Goal: Communication & Community: Participate in discussion

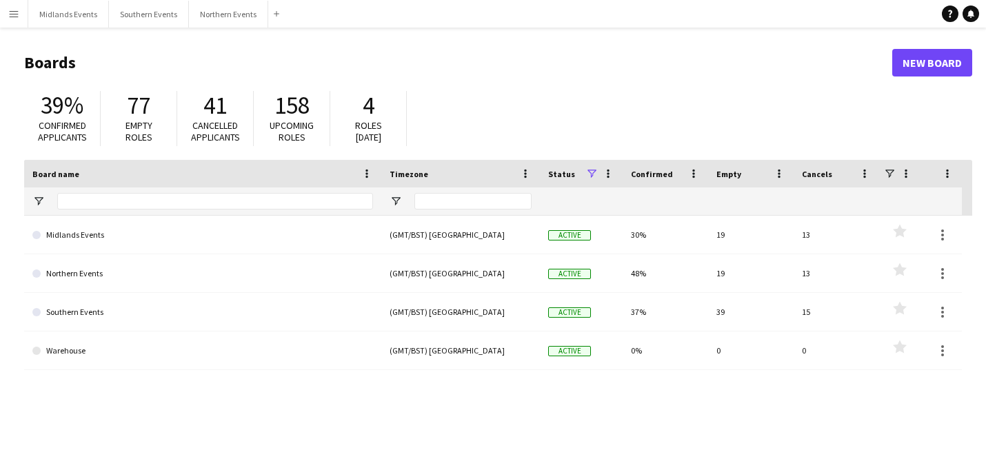
click at [26, 8] on button "Menu" at bounding box center [14, 14] width 28 height 28
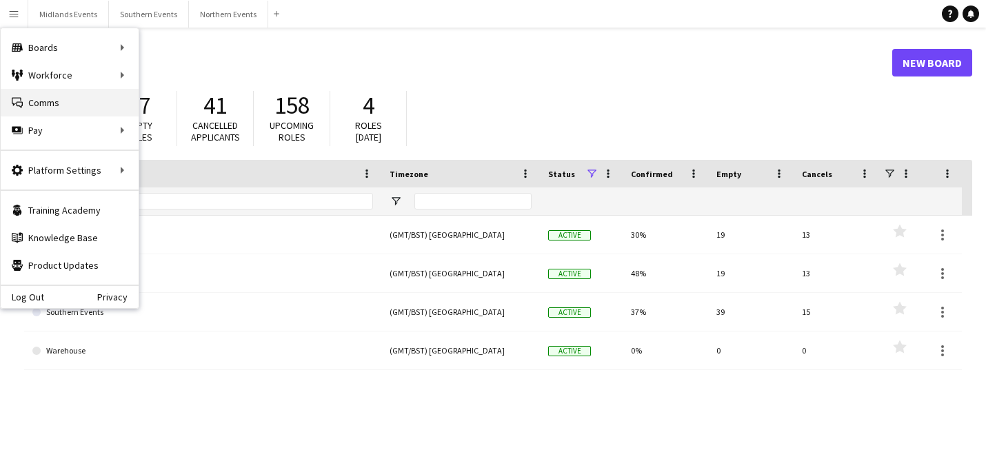
click at [35, 95] on link "Comms Comms" at bounding box center [70, 103] width 138 height 28
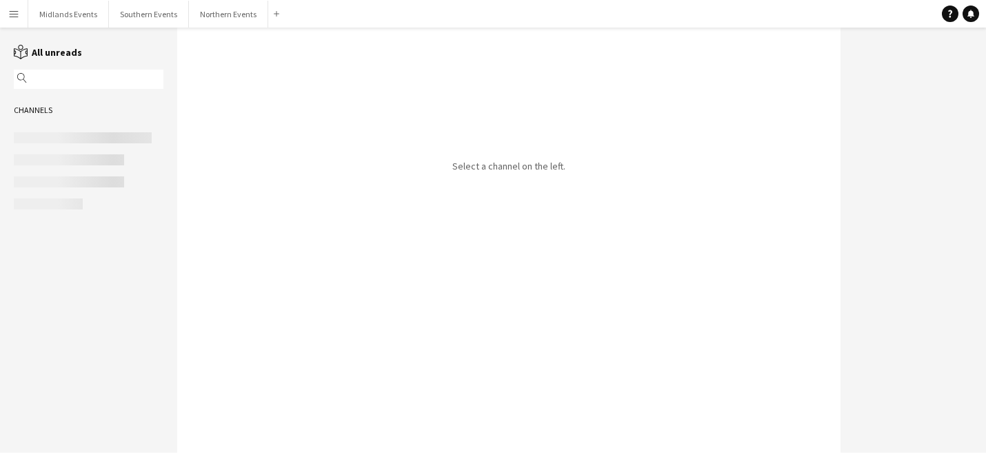
click at [79, 81] on input "text" at bounding box center [95, 79] width 130 height 12
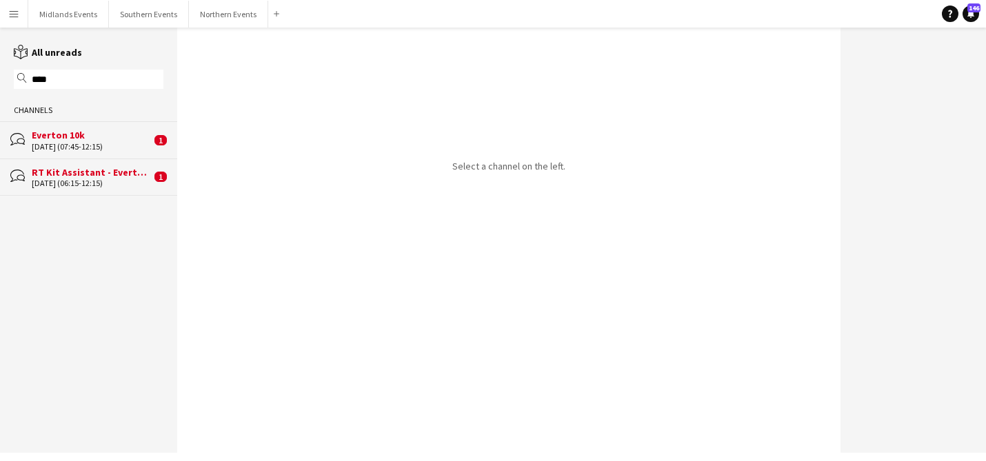
type input "****"
click at [88, 176] on div "RT Kit Assistant - Everton 10k" at bounding box center [91, 172] width 119 height 12
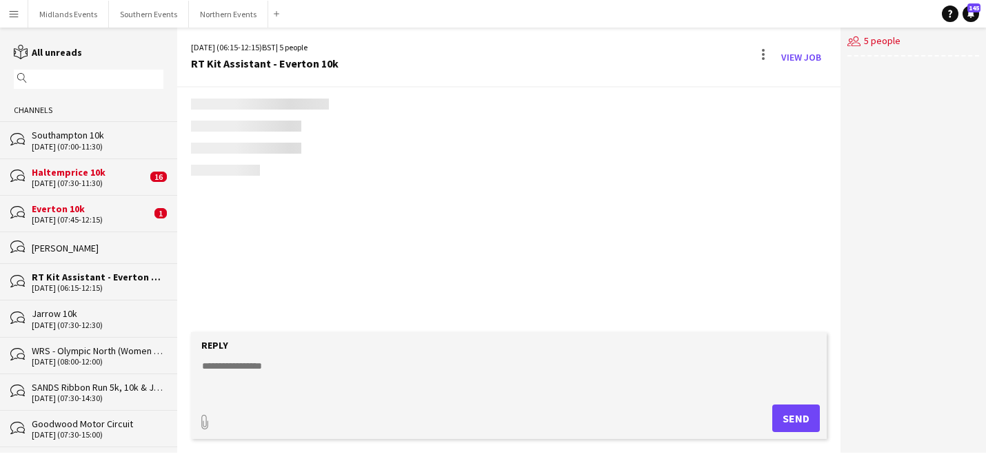
scroll to position [2069, 0]
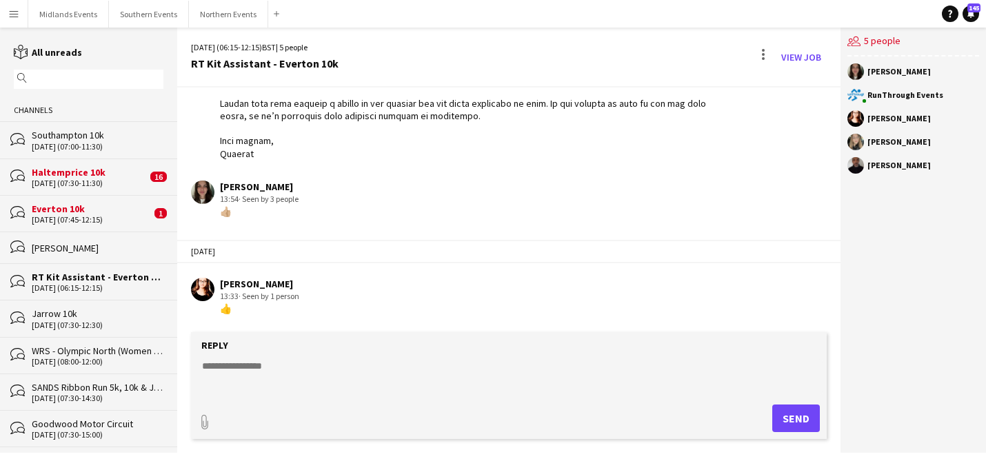
drag, startPoint x: 306, startPoint y: 119, endPoint x: 287, endPoint y: 120, distance: 19.3
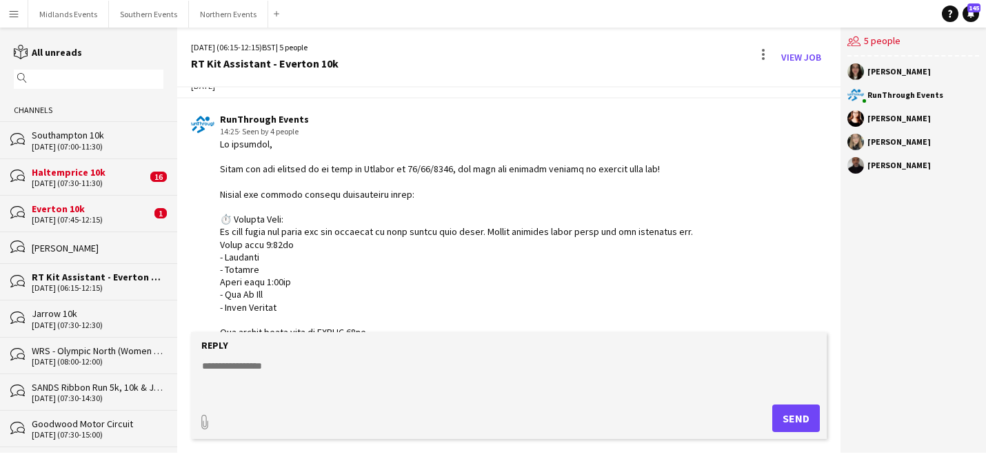
scroll to position [0, 0]
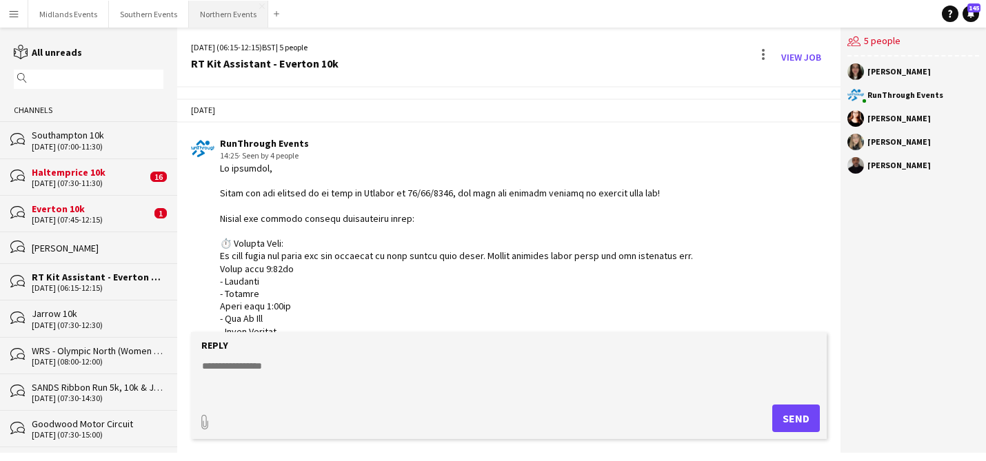
click at [225, 14] on button "Northern Events Close" at bounding box center [228, 14] width 79 height 27
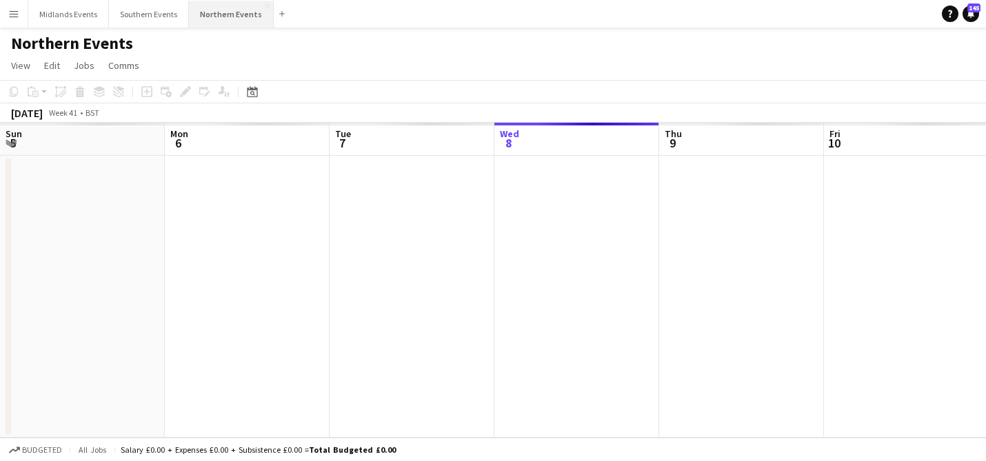
scroll to position [0, 329]
